Goal: Information Seeking & Learning: Learn about a topic

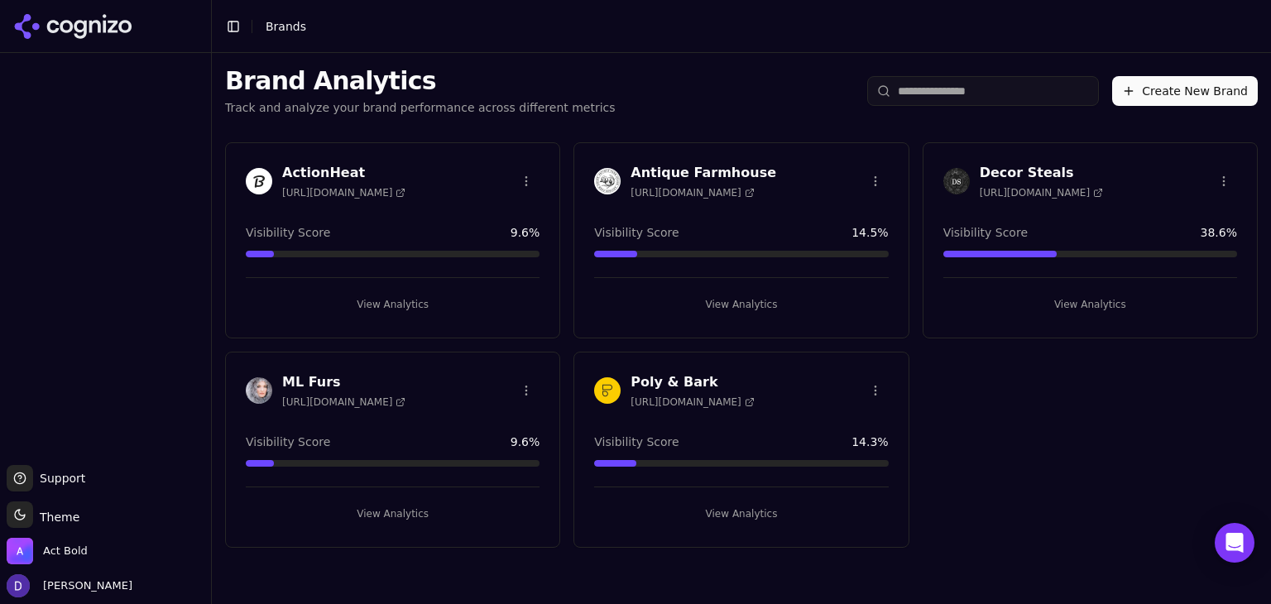
click at [1023, 173] on h3 "Decor Steals" at bounding box center [1041, 173] width 123 height 20
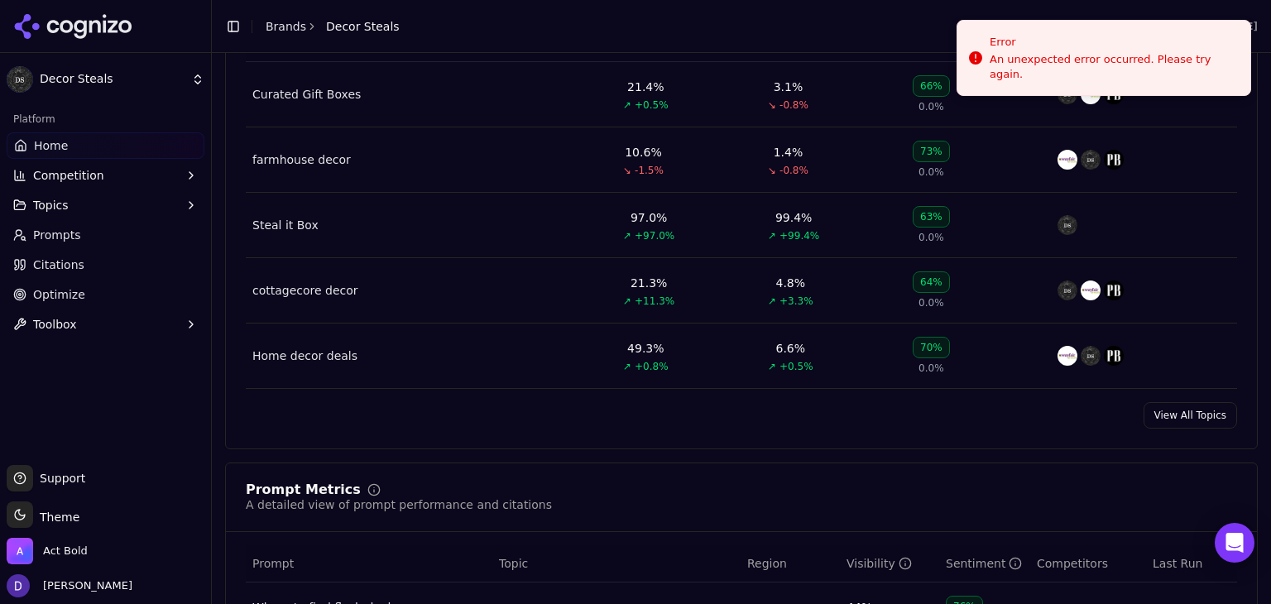
scroll to position [772, 0]
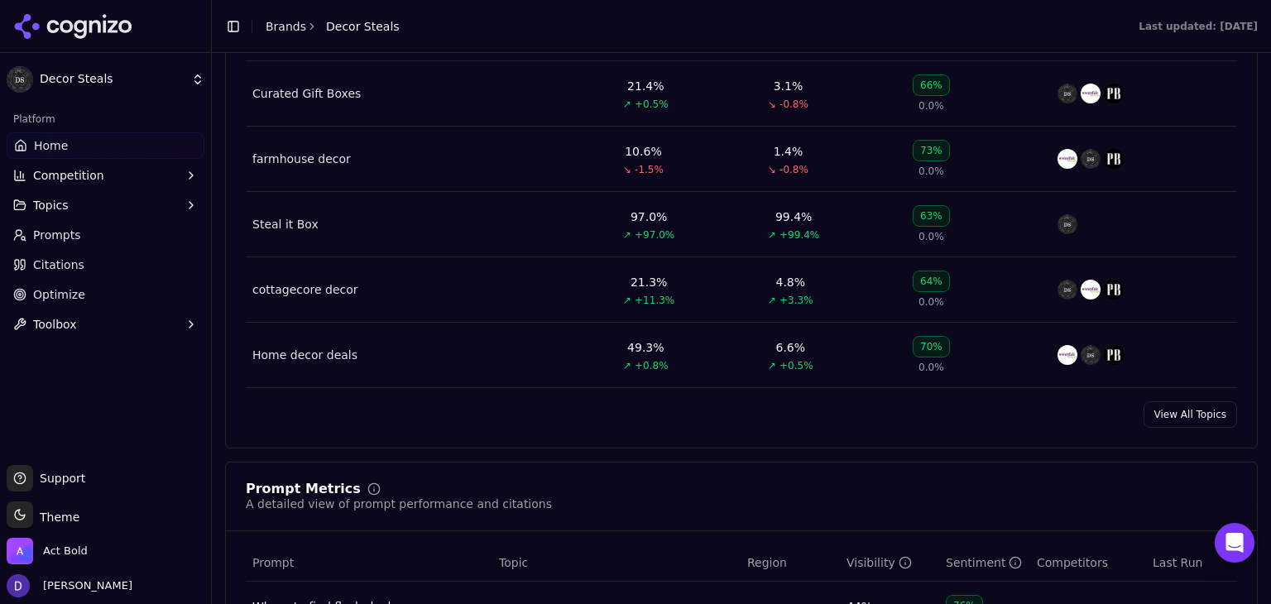
click at [1183, 409] on link "View All Topics" at bounding box center [1191, 414] width 94 height 26
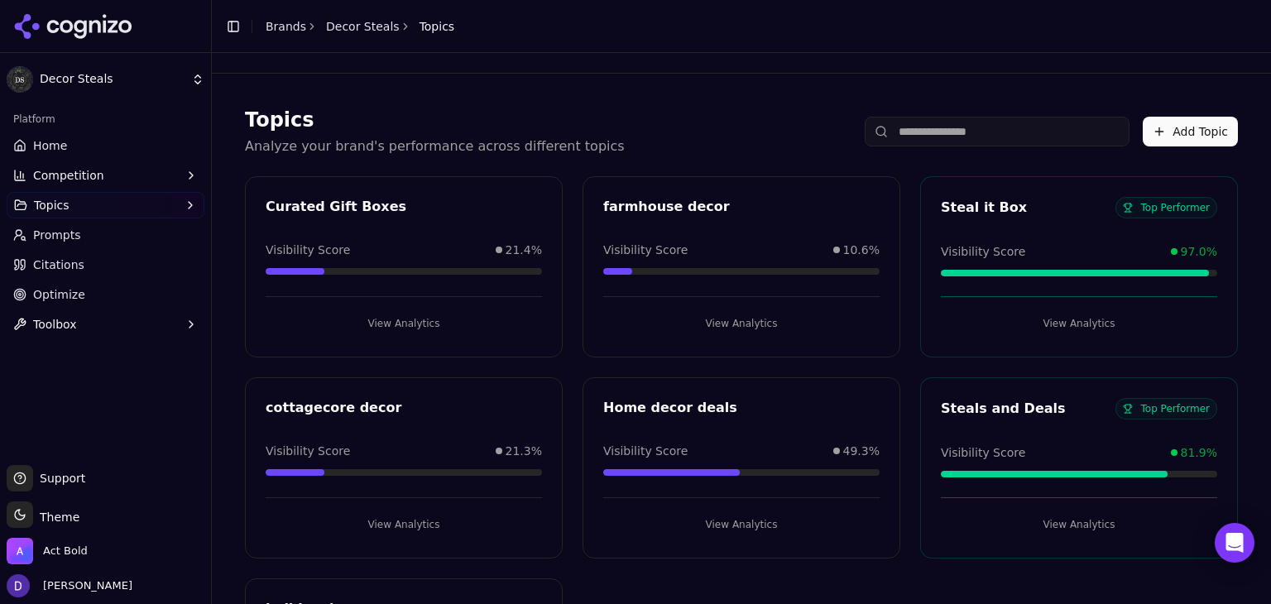
click at [271, 31] on link "Brands" at bounding box center [286, 26] width 41 height 13
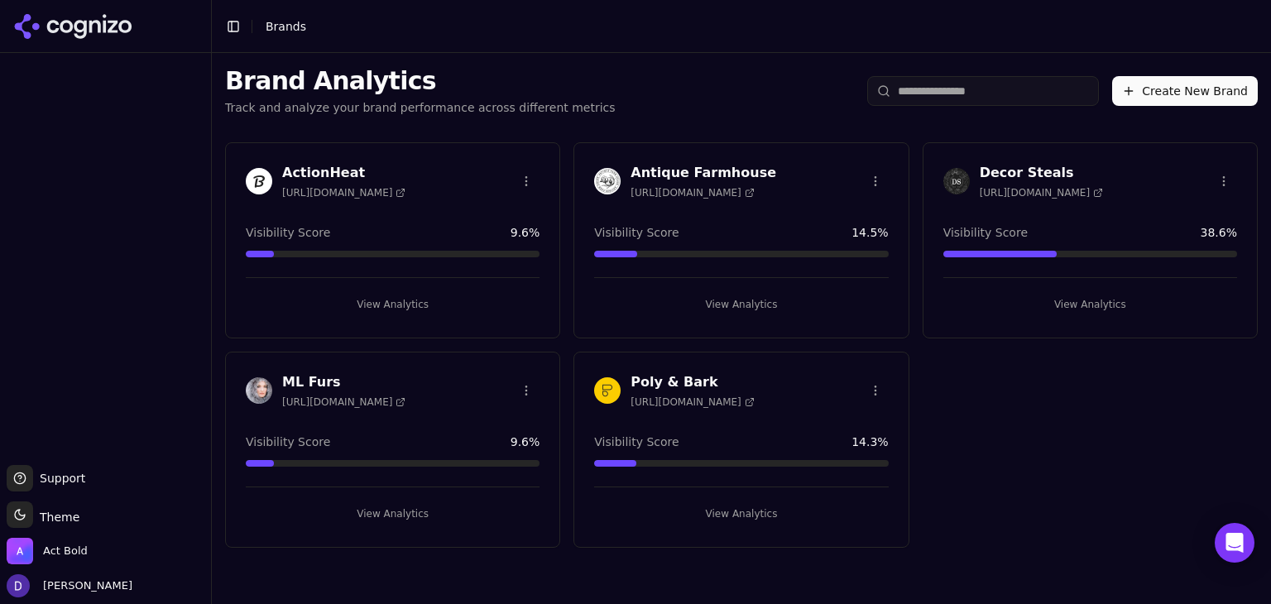
click at [686, 168] on h3 "Antique Farmhouse" at bounding box center [704, 173] width 146 height 20
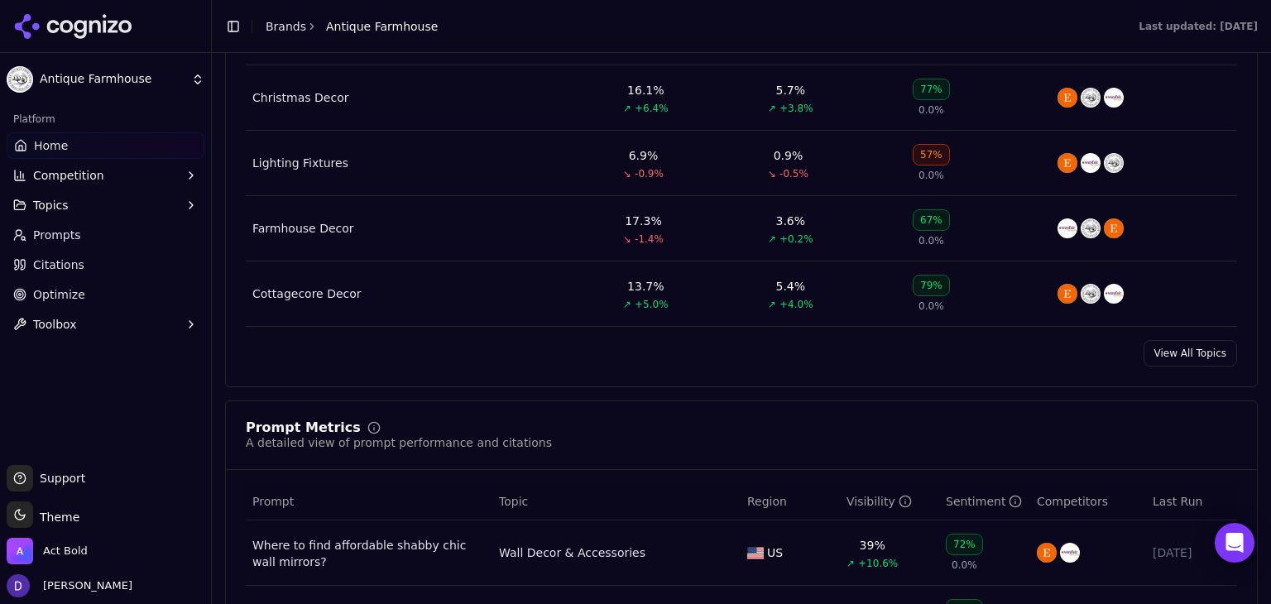
scroll to position [882, 0]
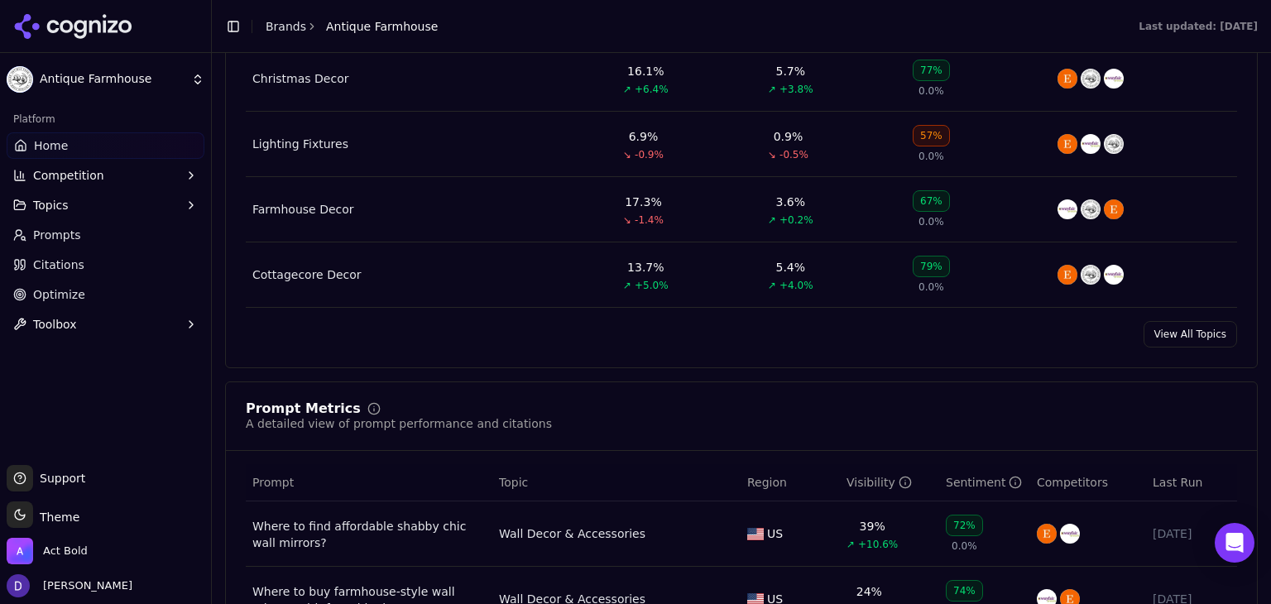
click at [1162, 324] on link "View All Topics" at bounding box center [1191, 334] width 94 height 26
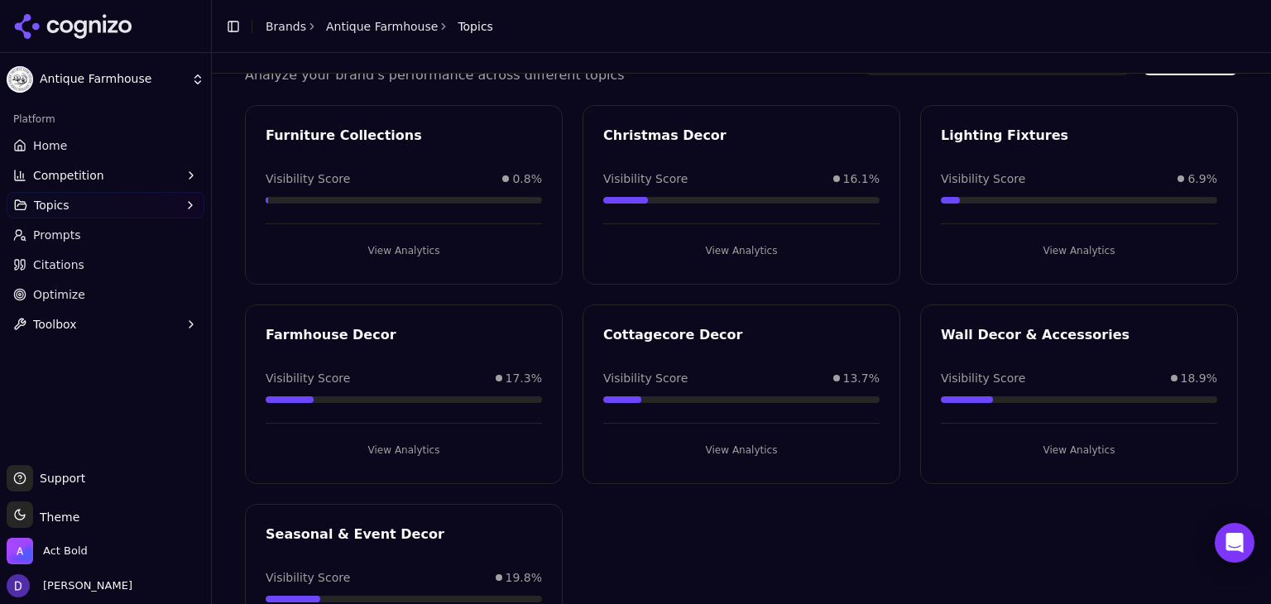
scroll to position [182, 0]
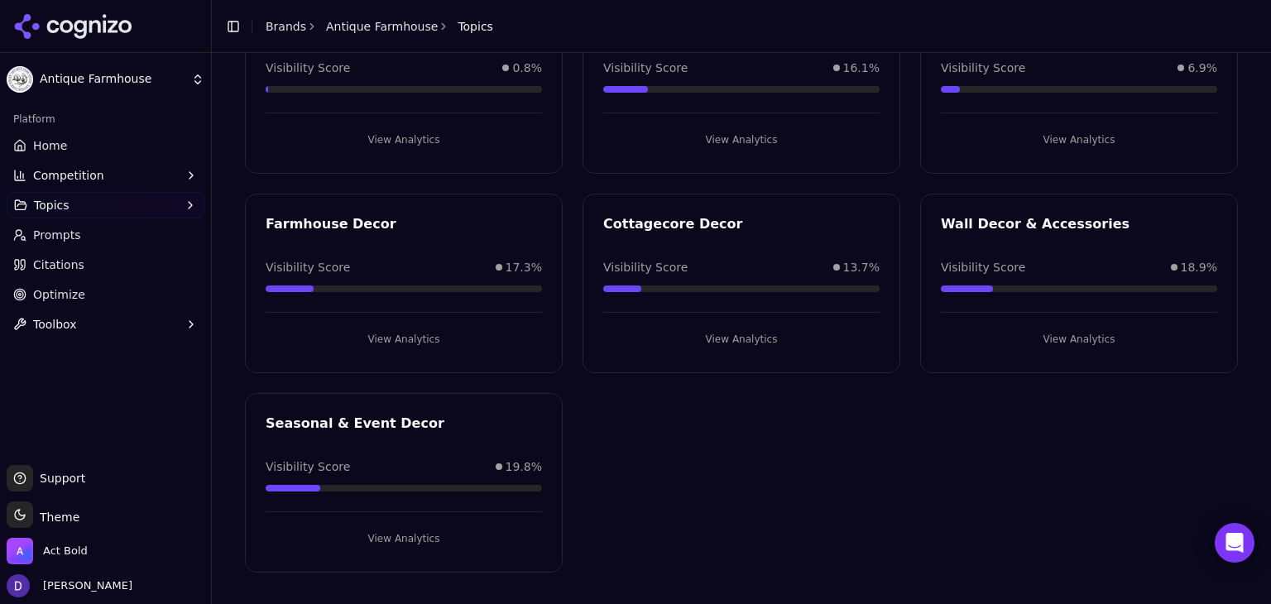
click at [291, 22] on link "Brands" at bounding box center [286, 26] width 41 height 13
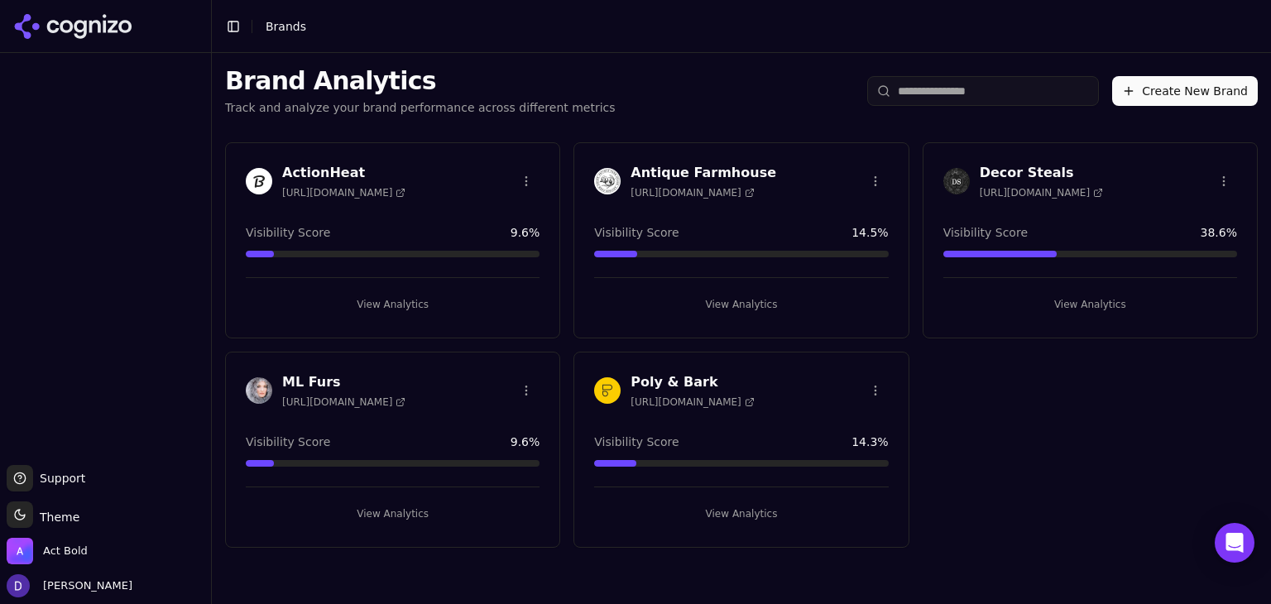
click at [1025, 166] on h3 "Decor Steals" at bounding box center [1041, 173] width 123 height 20
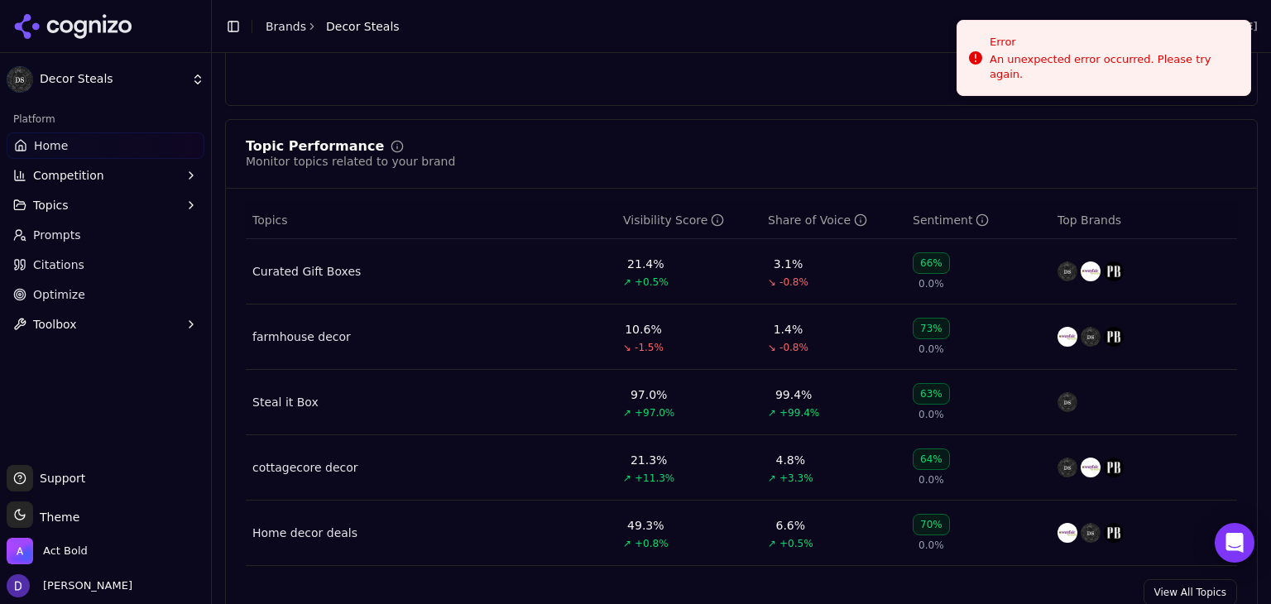
scroll to position [662, 0]
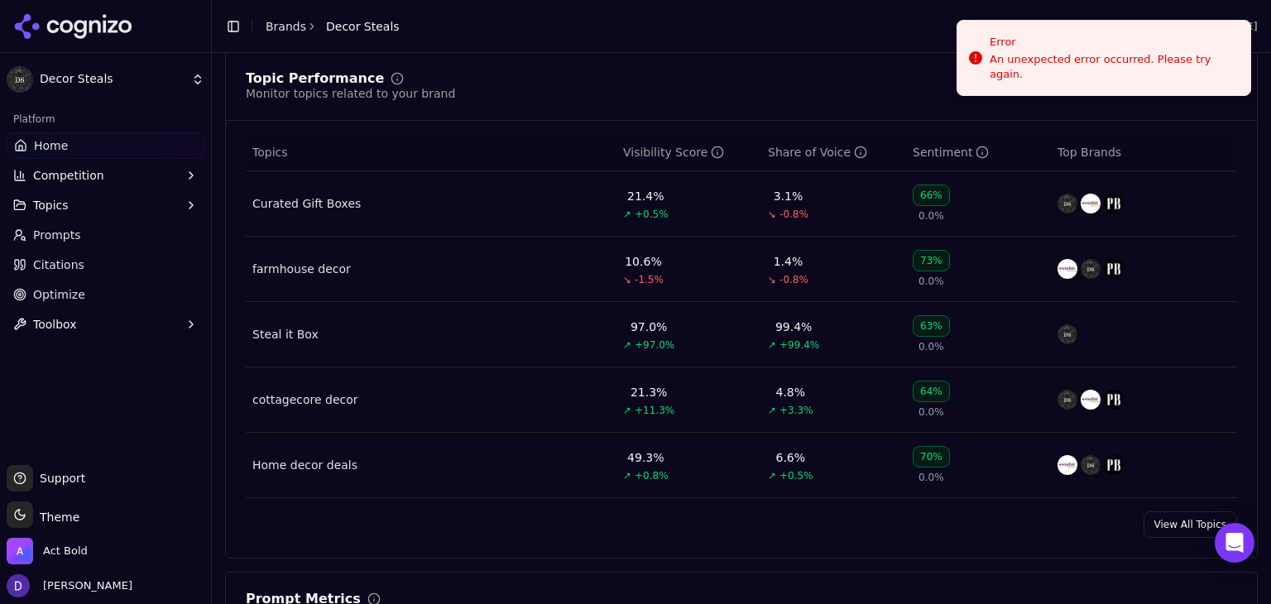
click at [1178, 529] on link "View All Topics" at bounding box center [1191, 524] width 94 height 26
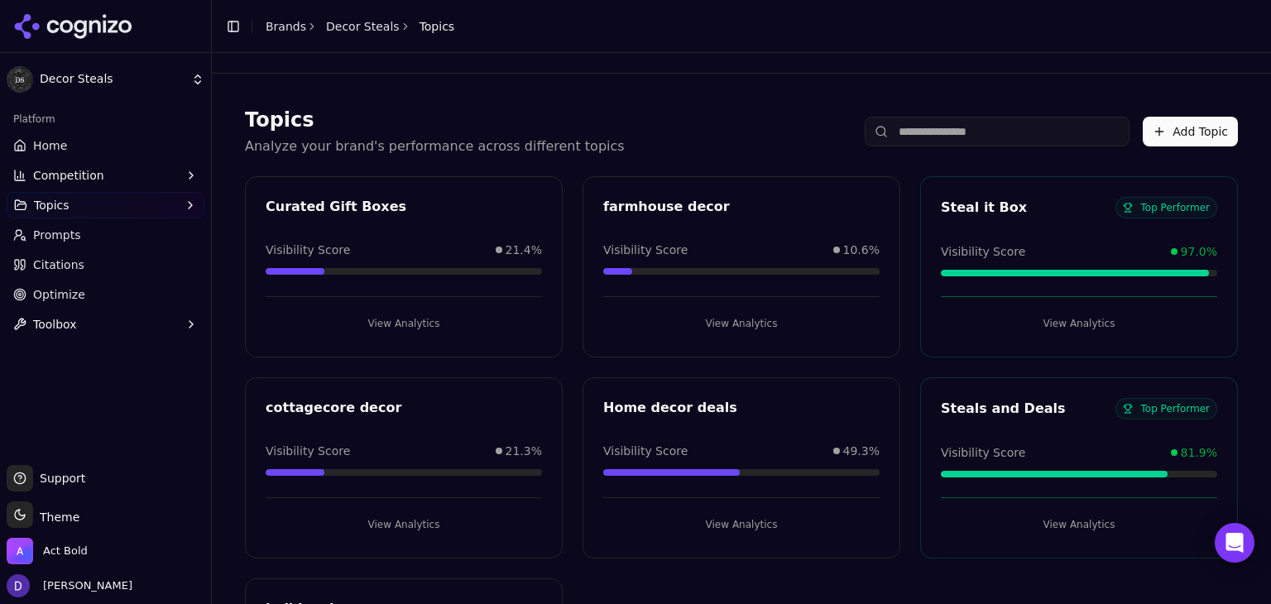
click at [980, 403] on div "Steals and Deals" at bounding box center [1028, 409] width 175 height 20
click at [1077, 523] on button "View Analytics" at bounding box center [1079, 524] width 276 height 26
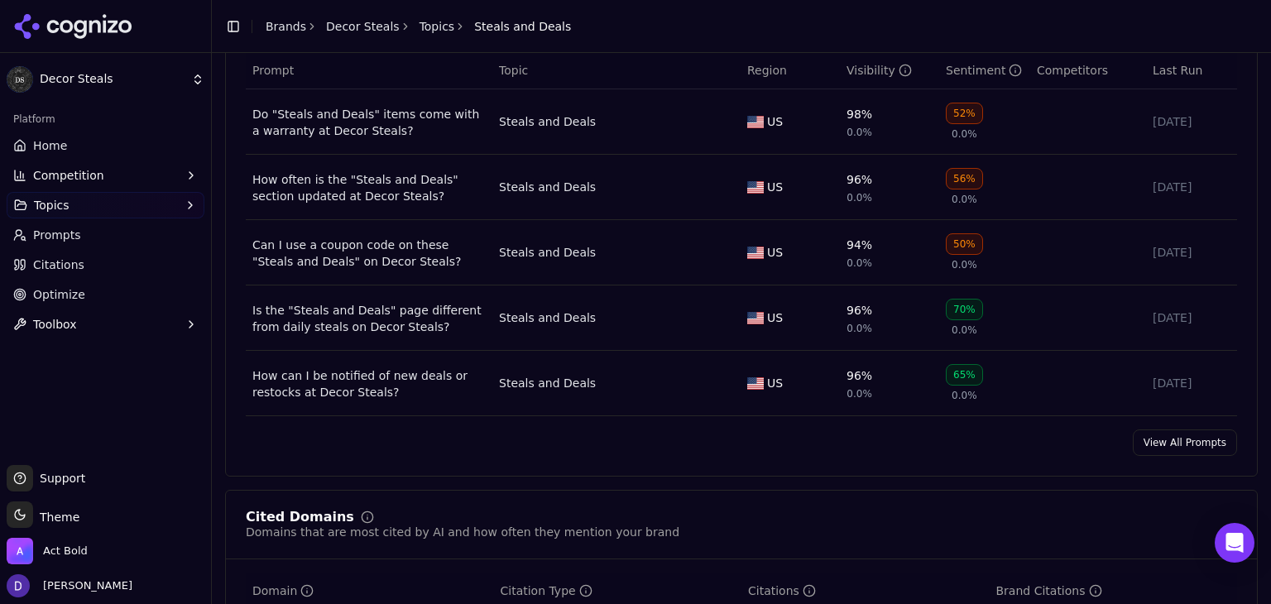
scroll to position [772, 0]
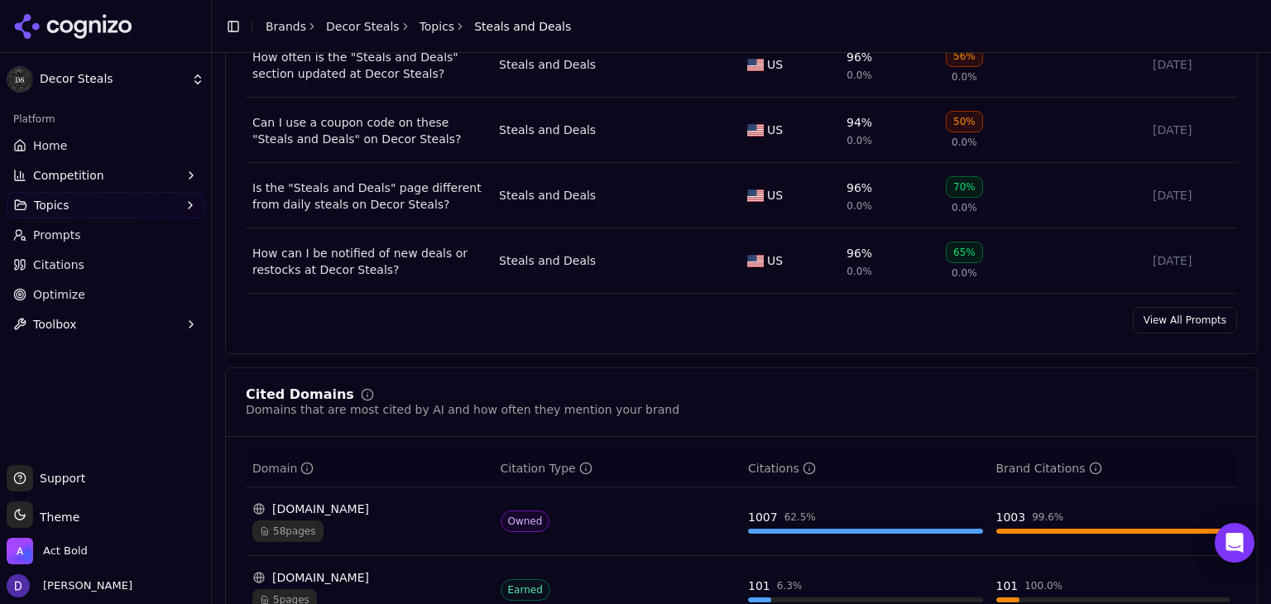
click at [1153, 322] on link "View All Prompts" at bounding box center [1185, 320] width 104 height 26
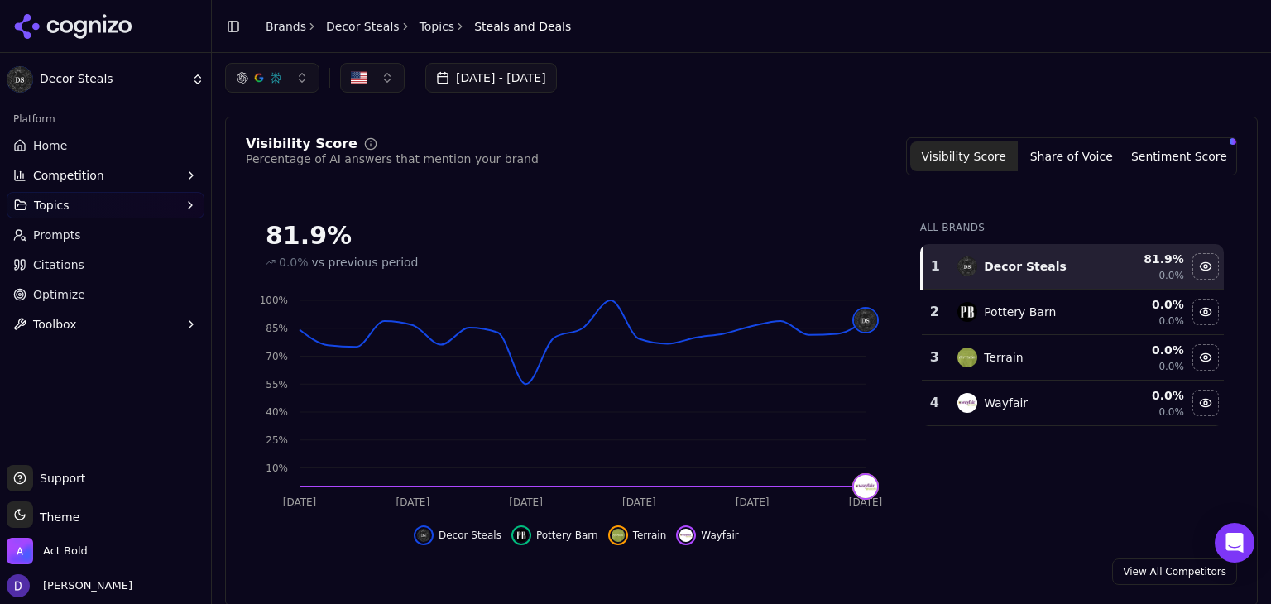
click at [266, 23] on link "Brands" at bounding box center [286, 26] width 41 height 13
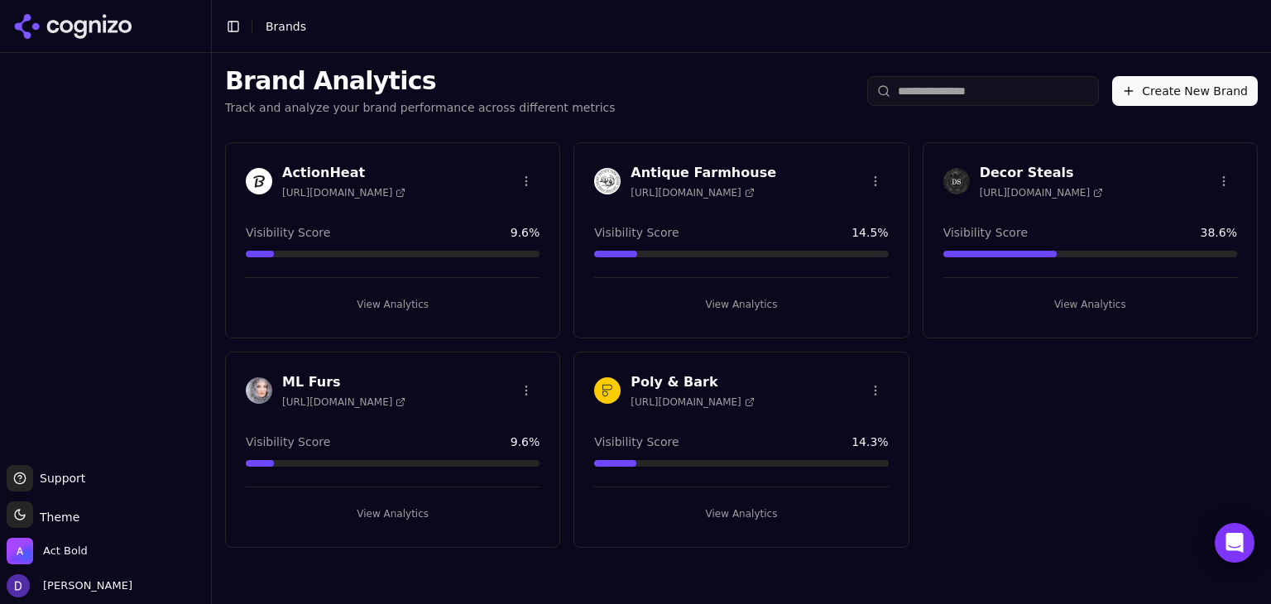
click at [733, 173] on h3 "Antique Farmhouse" at bounding box center [704, 173] width 146 height 20
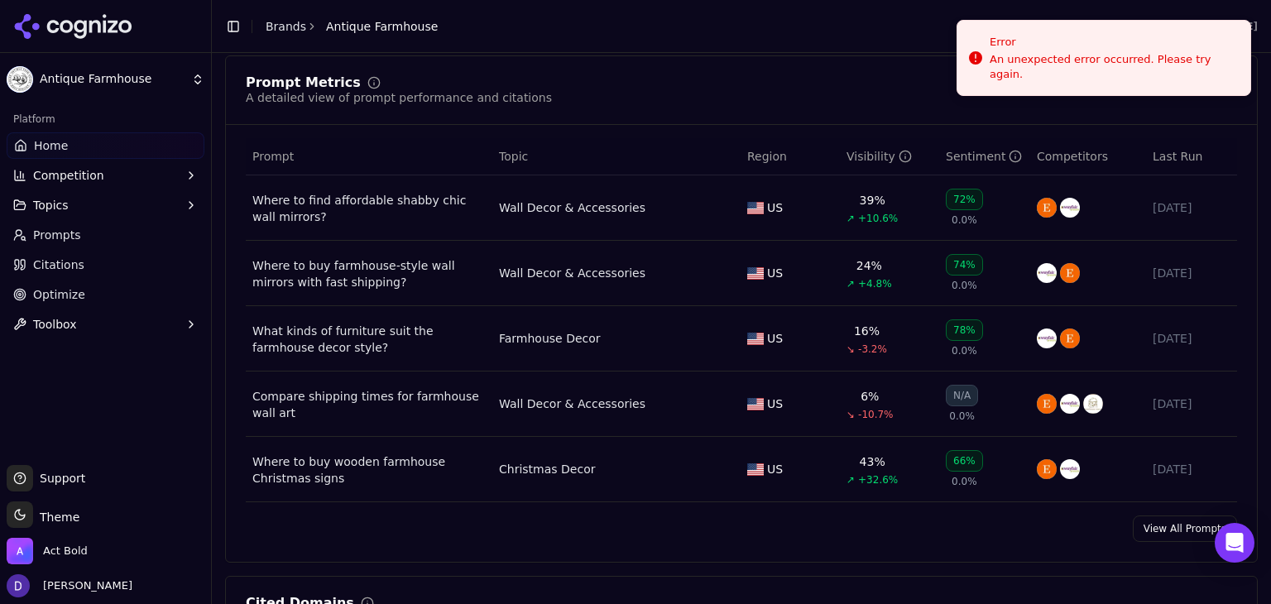
scroll to position [1324, 0]
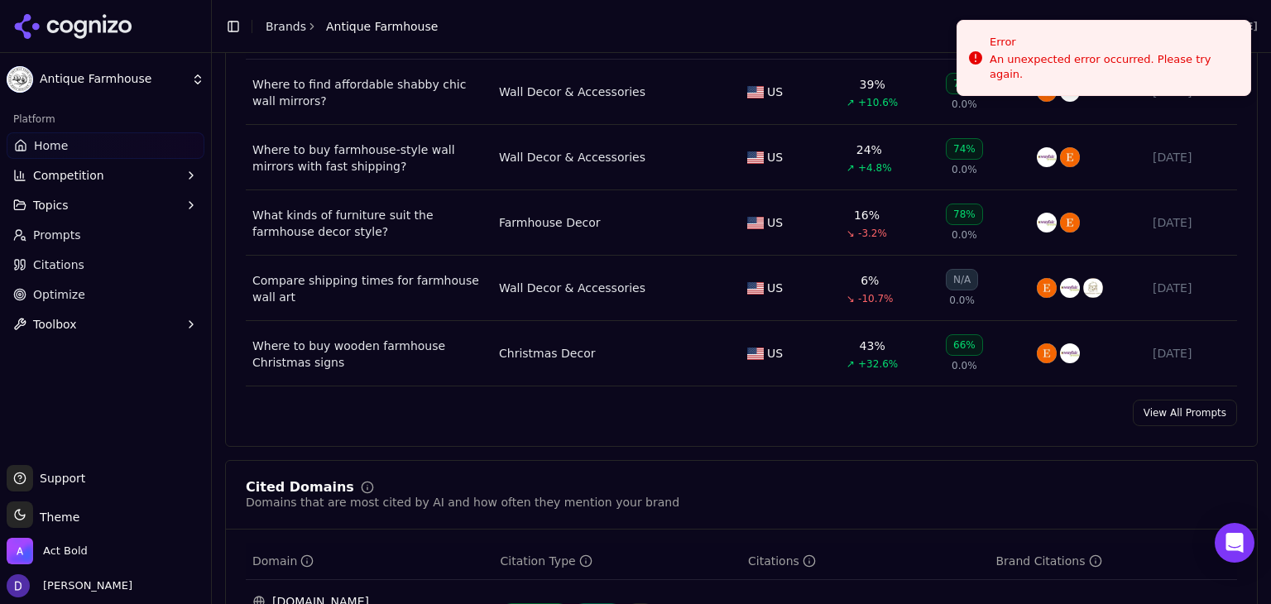
click at [1185, 400] on link "View All Prompts" at bounding box center [1185, 413] width 104 height 26
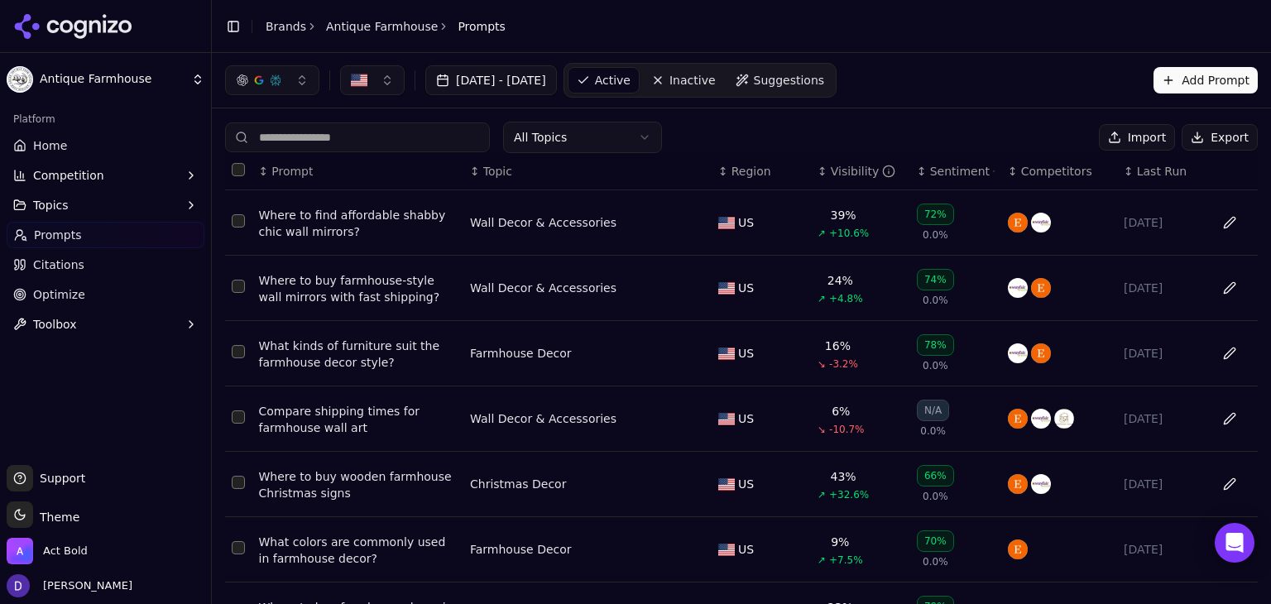
click at [282, 20] on link "Brands" at bounding box center [286, 26] width 41 height 13
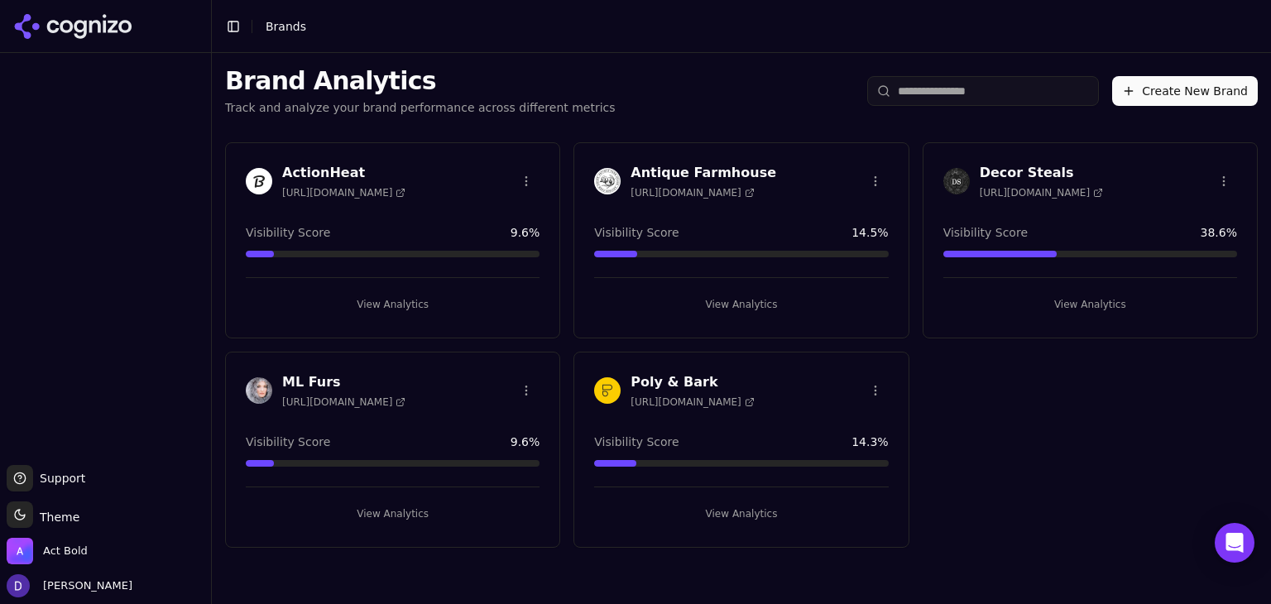
click at [650, 173] on h3 "Antique Farmhouse" at bounding box center [704, 173] width 146 height 20
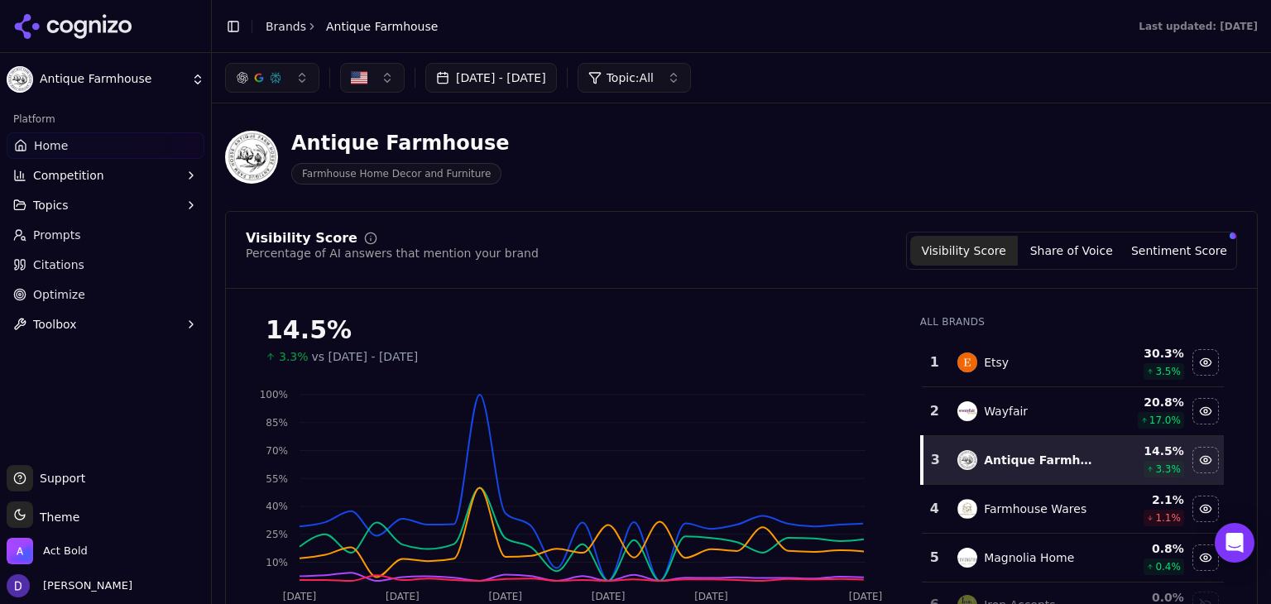
scroll to position [110, 0]
click at [268, 30] on link "Brands" at bounding box center [286, 26] width 41 height 13
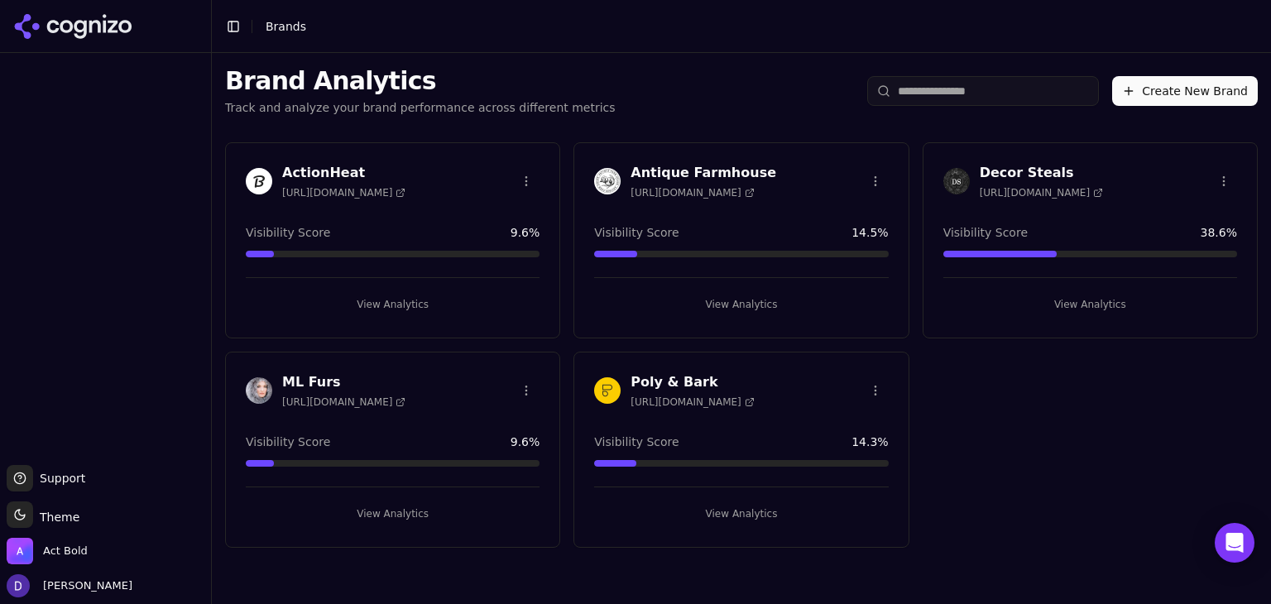
click at [982, 447] on div "ActionHeat https://actionheat.com Visibility Score 9.6 % View Analytics Antique…" at bounding box center [741, 345] width 1059 height 432
click at [1001, 170] on h3 "Decor Steals" at bounding box center [1041, 173] width 123 height 20
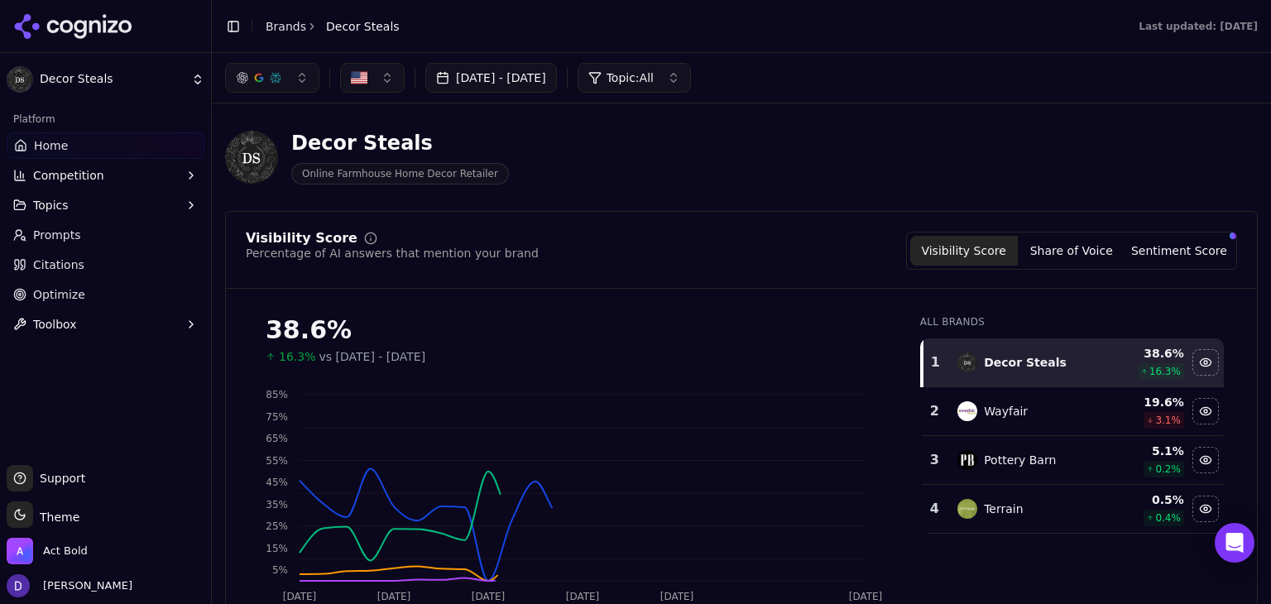
click at [550, 70] on button "Jul 23, 2025 - Aug 22, 2025" at bounding box center [491, 78] width 132 height 30
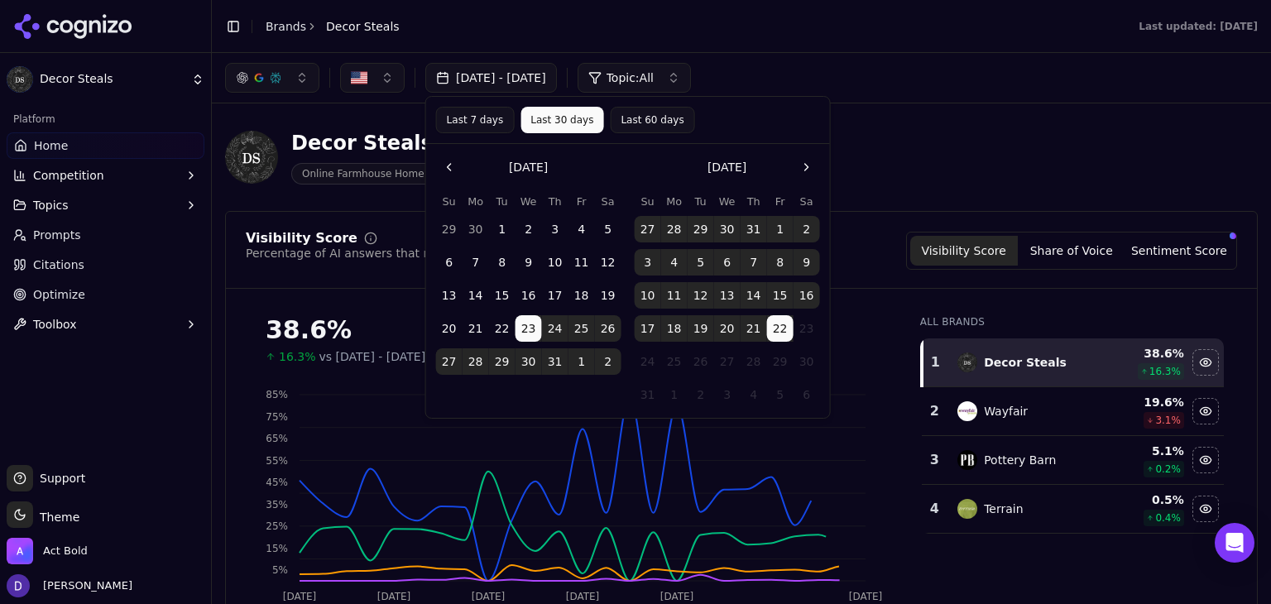
click at [481, 123] on button "Last 7 days" at bounding box center [475, 120] width 79 height 26
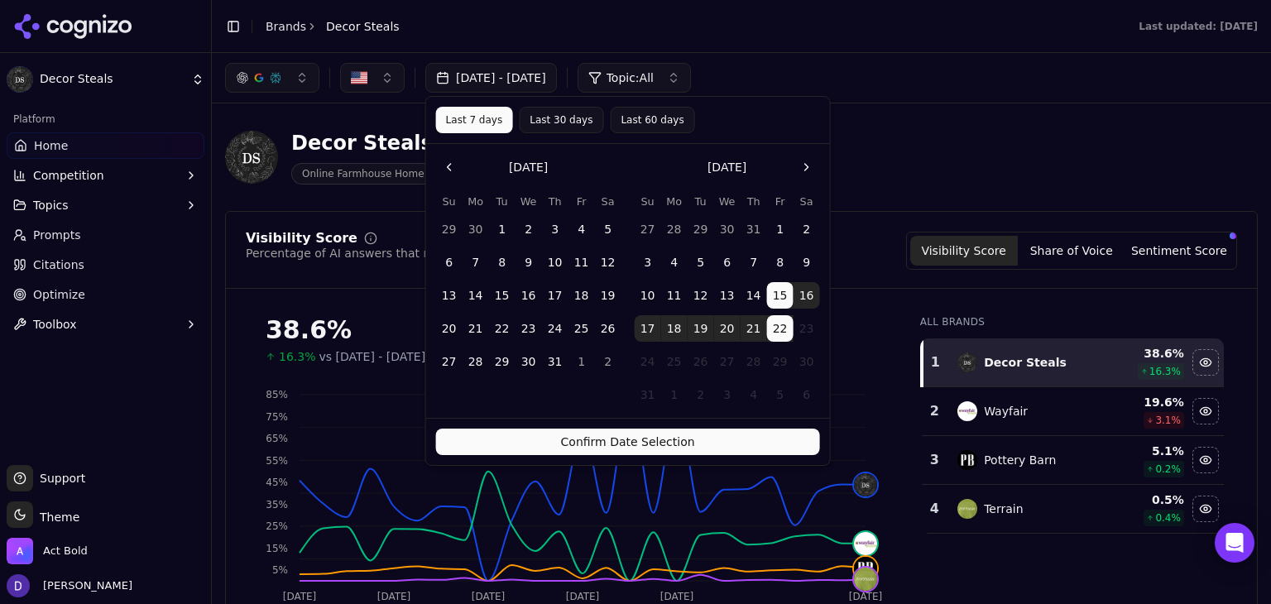
click at [570, 444] on button "Confirm Date Selection" at bounding box center [628, 442] width 384 height 26
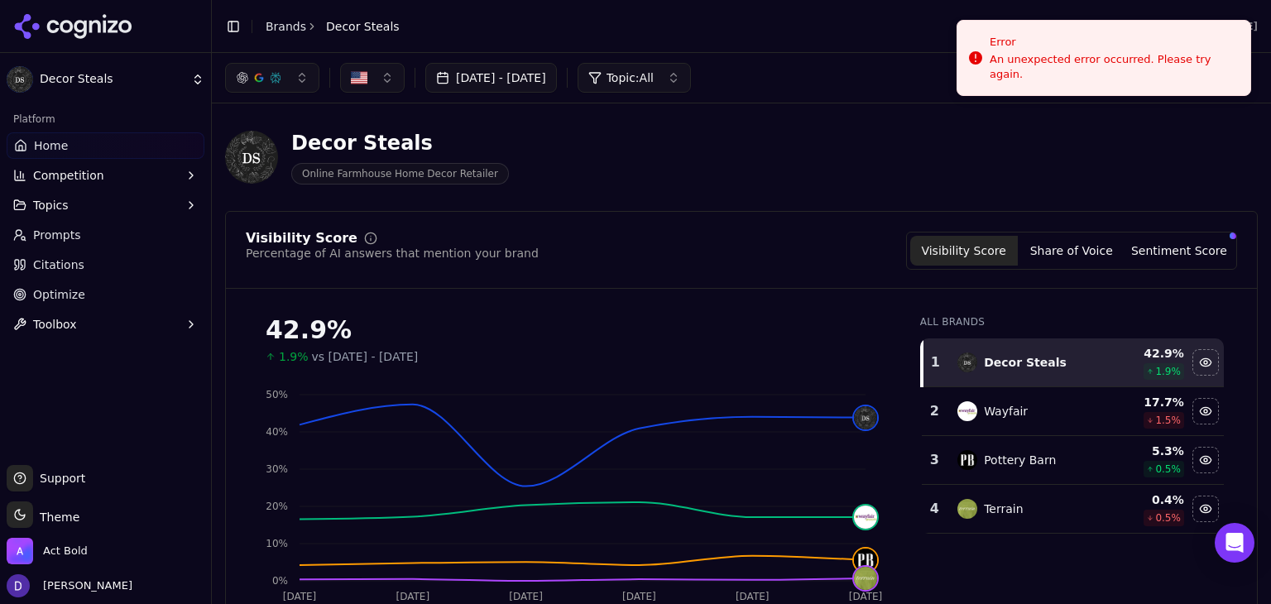
click at [532, 77] on button "Aug 15, 2025 - Aug 22, 2025" at bounding box center [491, 78] width 132 height 30
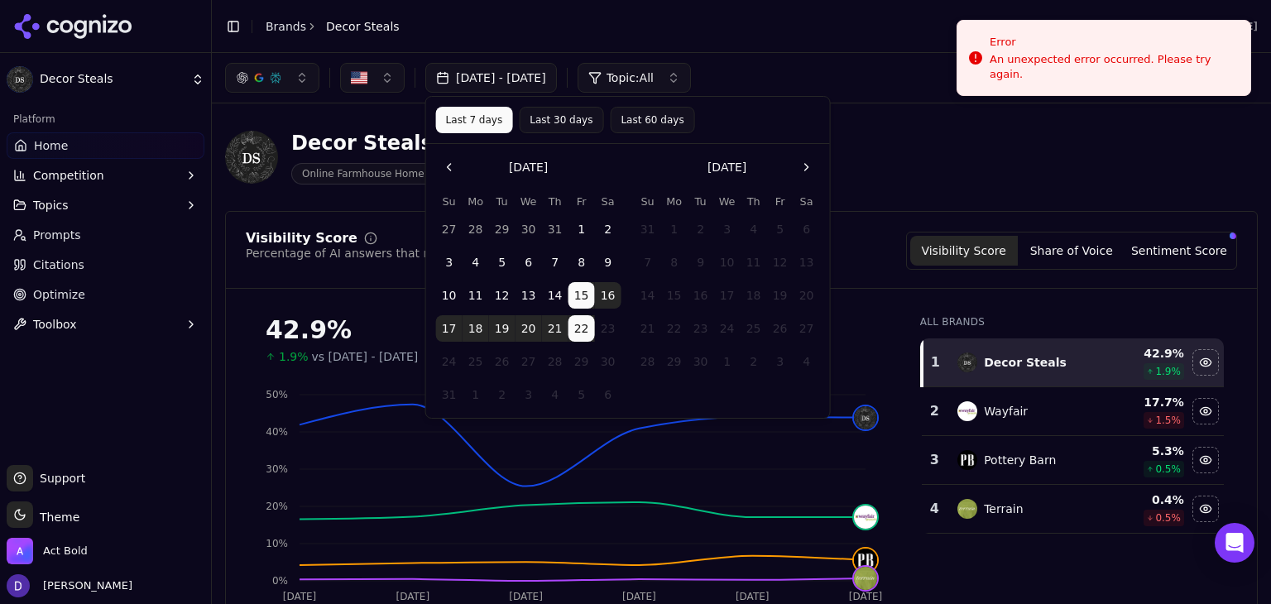
click at [891, 145] on div "Decor Steals Online Farmhouse Home Decor Retailer" at bounding box center [595, 157] width 741 height 55
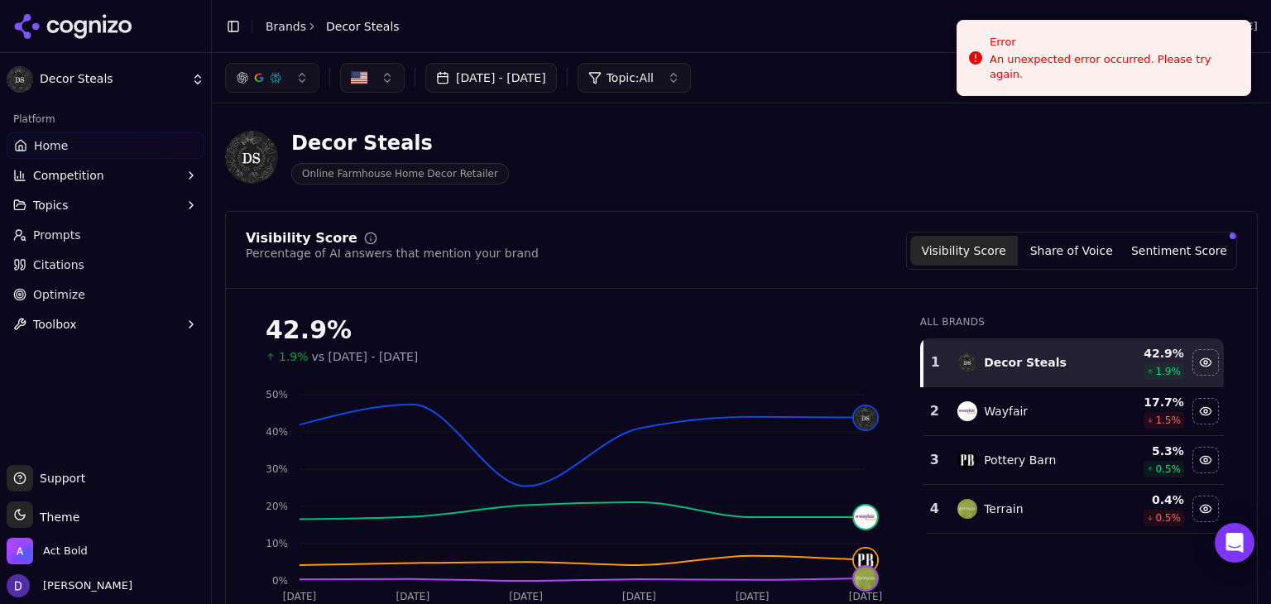
click at [281, 34] on div "Toggle Sidebar Brands Decor Steals" at bounding box center [312, 26] width 201 height 23
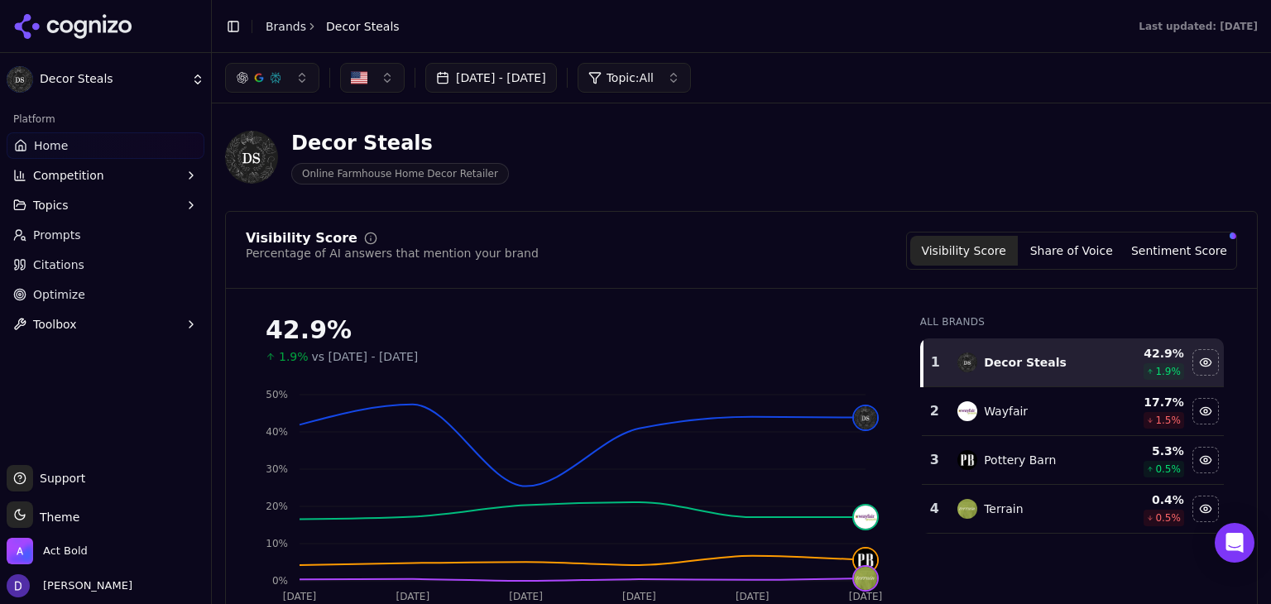
click at [281, 29] on link "Brands" at bounding box center [286, 26] width 41 height 13
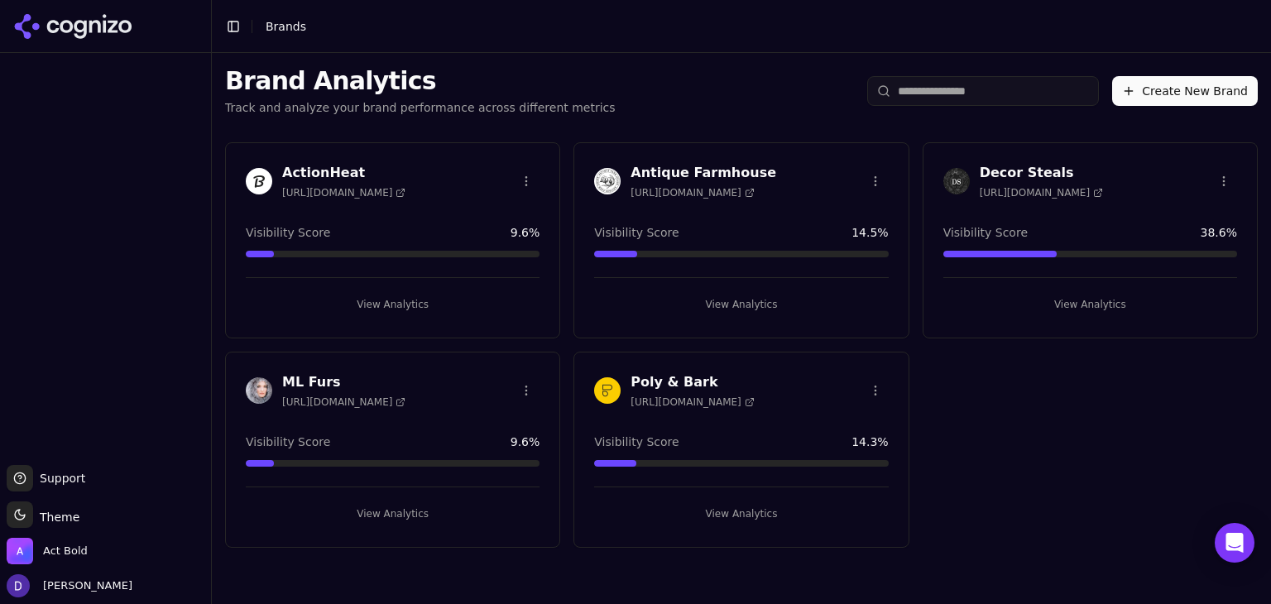
click at [655, 383] on h3 "Poly & Bark" at bounding box center [692, 382] width 123 height 20
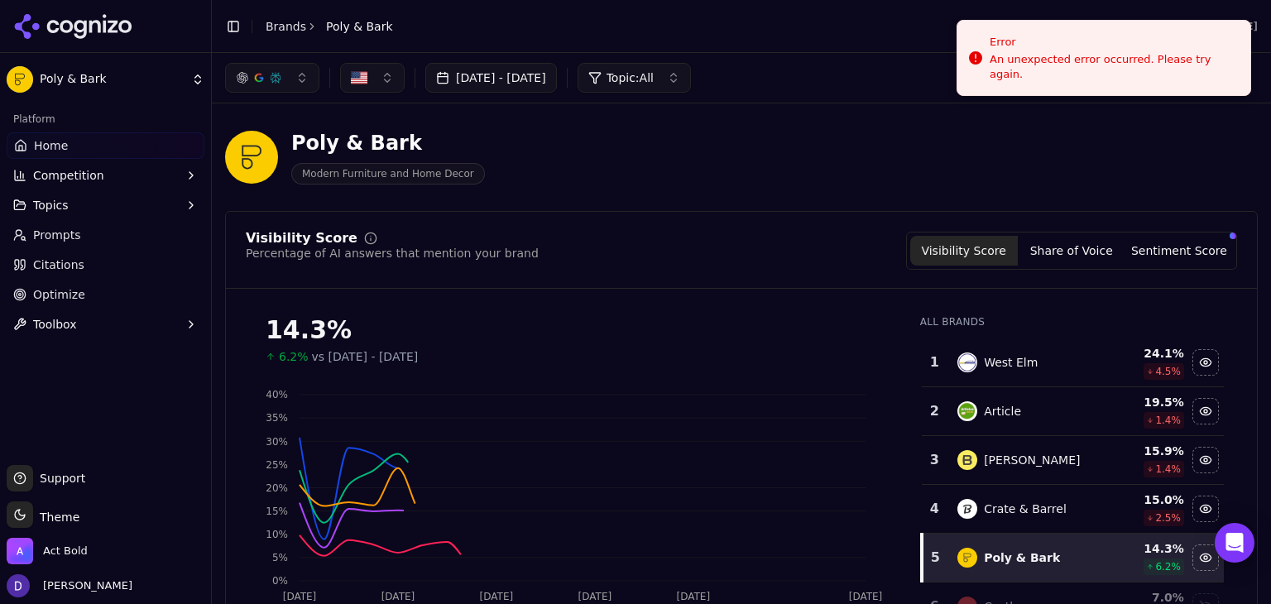
click at [519, 97] on div "Jul 23, 2025 - Aug 22, 2025 Topic: All" at bounding box center [741, 78] width 1059 height 50
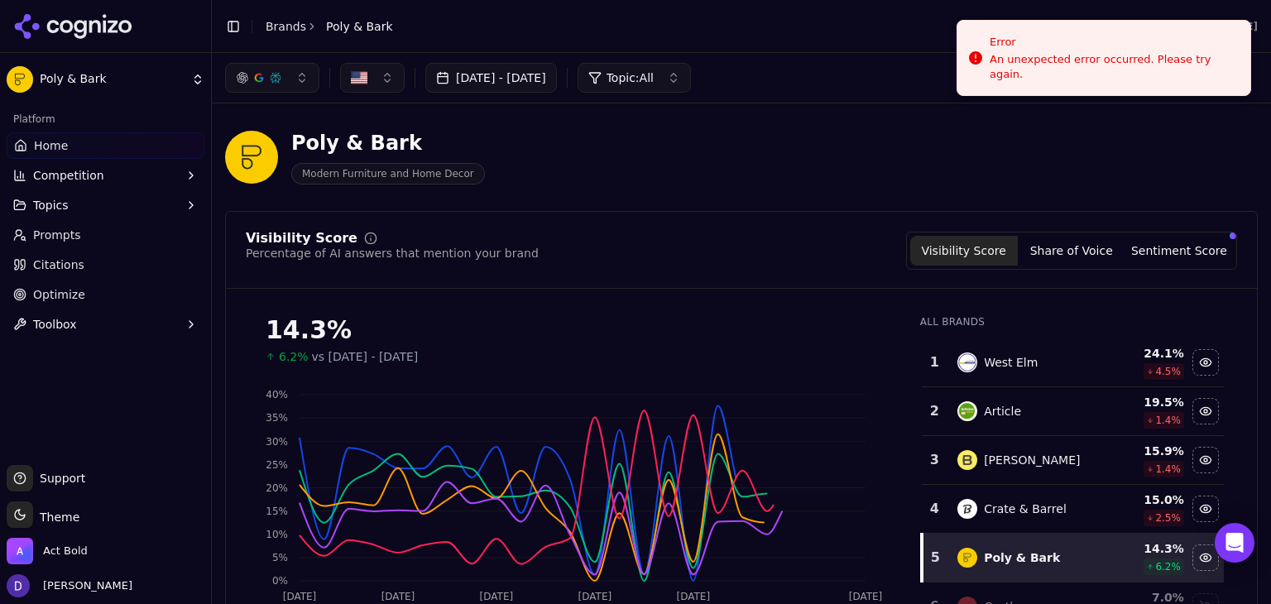
click at [520, 88] on button "Jul 23, 2025 - Aug 22, 2025" at bounding box center [491, 78] width 132 height 30
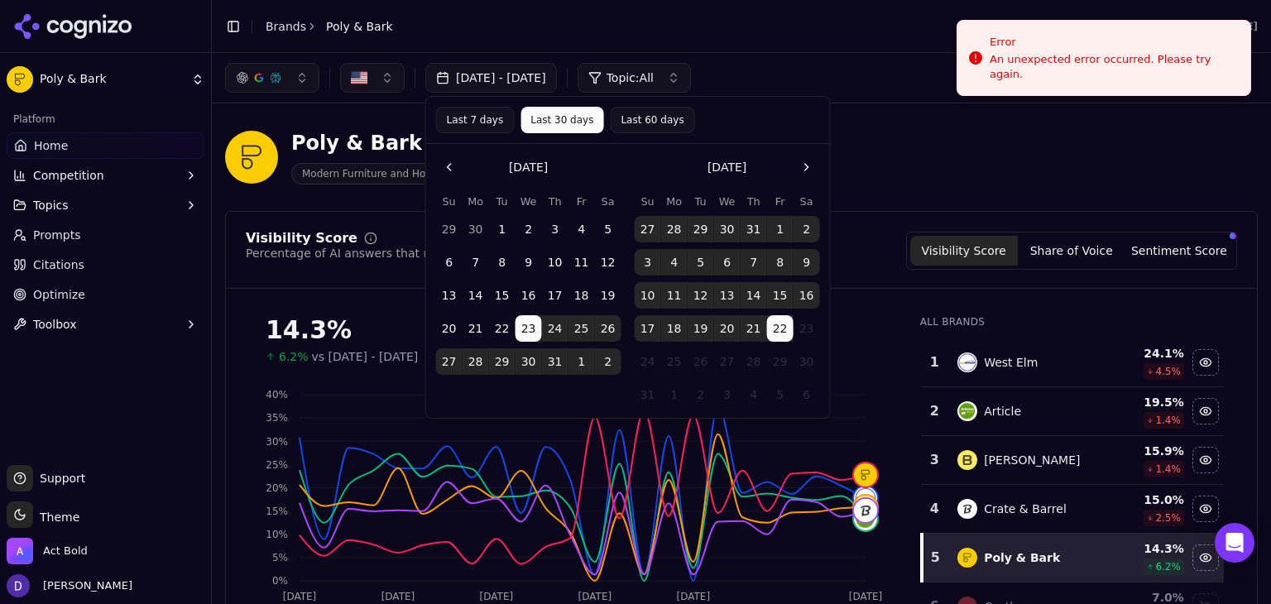
click at [458, 126] on button "Last 7 days" at bounding box center [475, 120] width 79 height 26
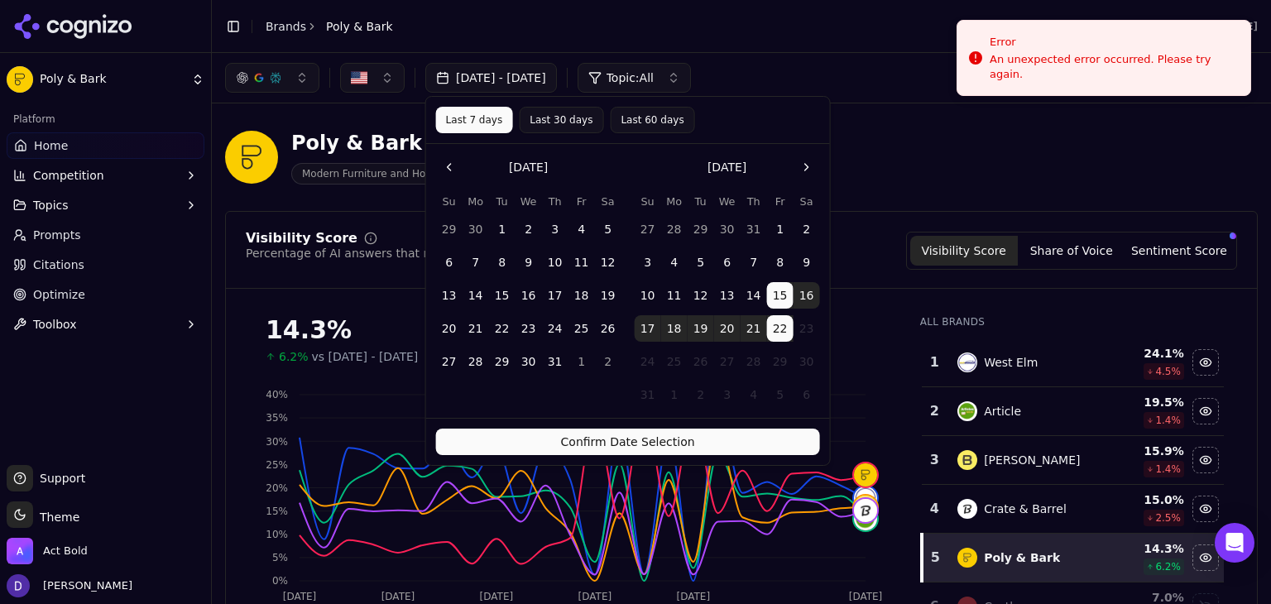
click at [562, 451] on button "Confirm Date Selection" at bounding box center [628, 442] width 384 height 26
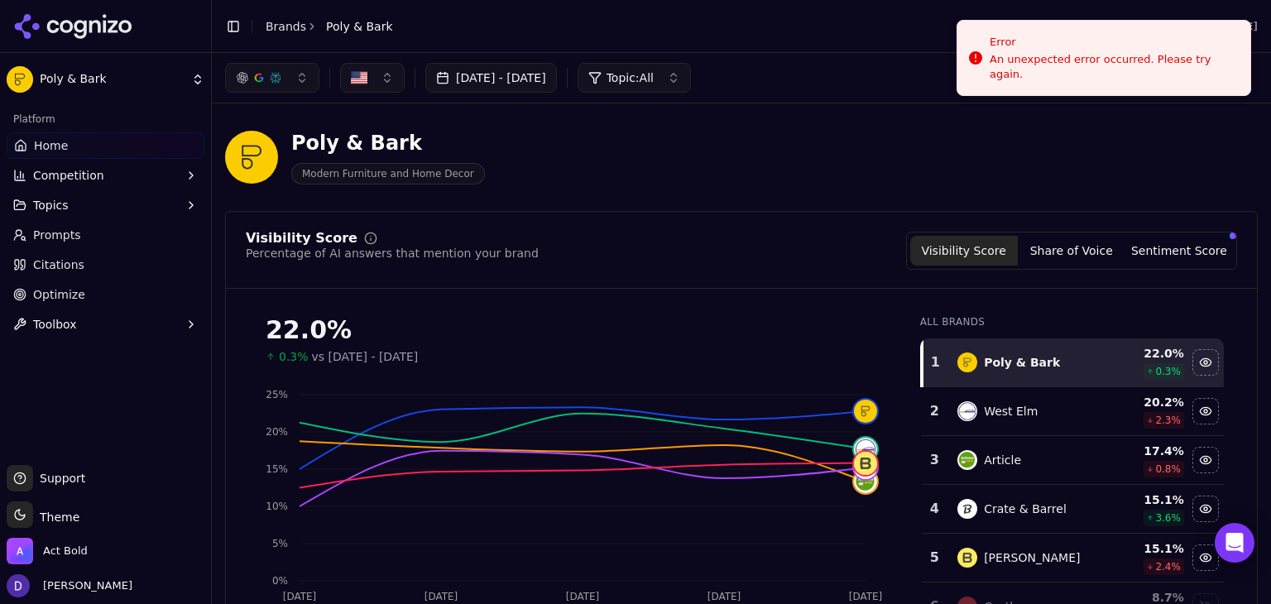
click at [520, 79] on button "Aug 15, 2025 - Aug 22, 2025" at bounding box center [491, 78] width 132 height 30
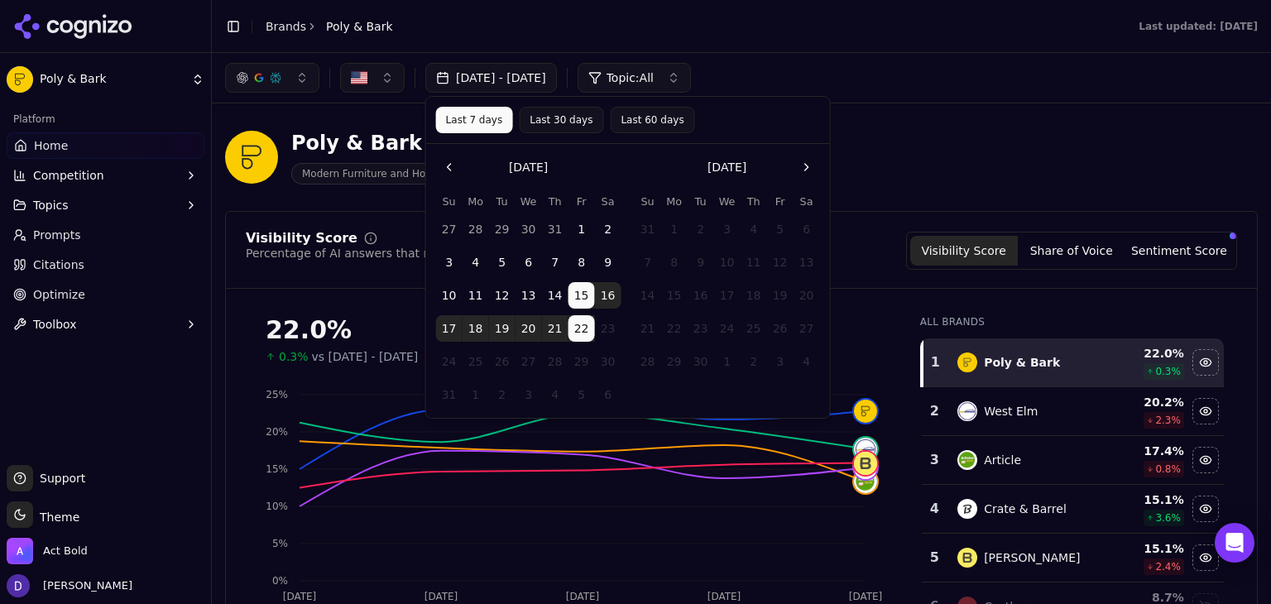
click at [527, 113] on button "Last 30 days" at bounding box center [561, 120] width 84 height 26
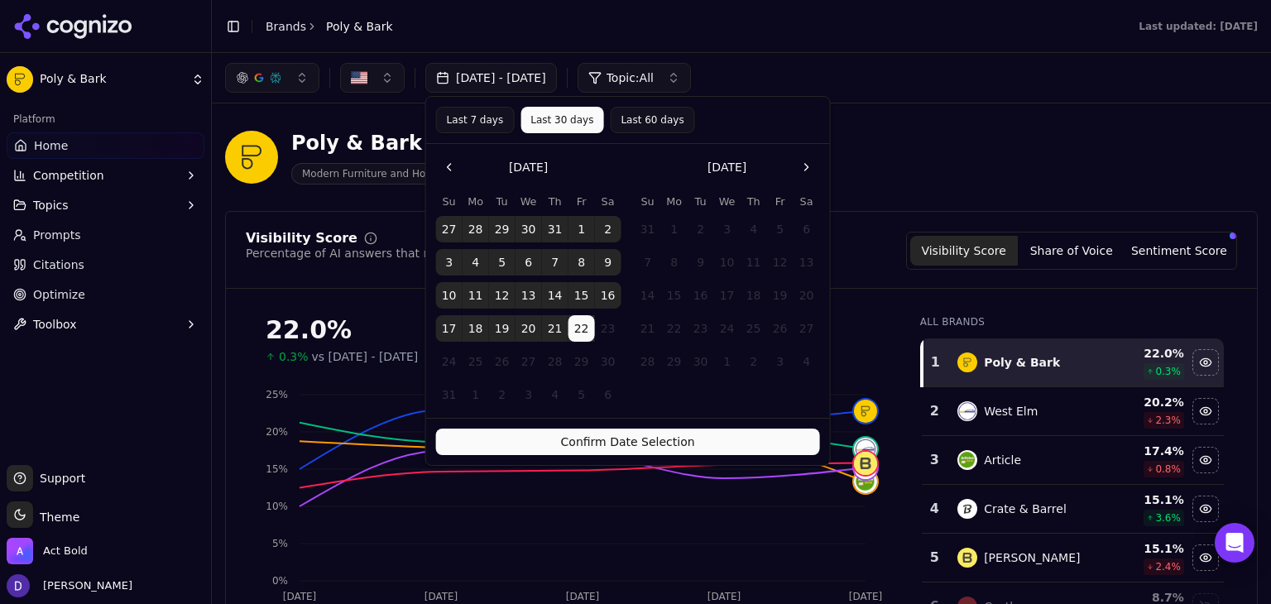
click at [592, 461] on div "Confirm Date Selection" at bounding box center [628, 441] width 404 height 47
click at [597, 447] on button "Confirm Date Selection" at bounding box center [628, 442] width 384 height 26
